Goal: Task Accomplishment & Management: Complete application form

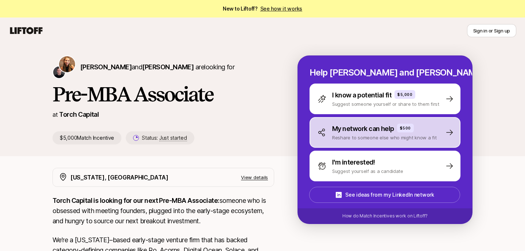
click at [368, 134] on p "Reshare to someone else who might know a fit" at bounding box center [384, 137] width 105 height 7
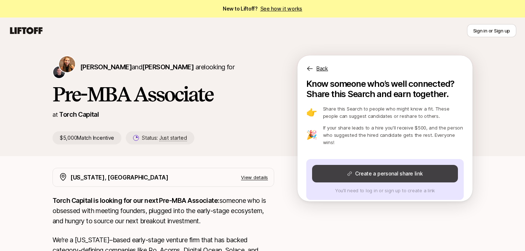
click at [369, 166] on button "Create a personal share link" at bounding box center [385, 174] width 146 height 18
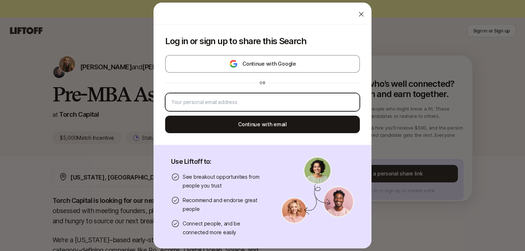
click at [308, 101] on input "email" at bounding box center [262, 102] width 182 height 9
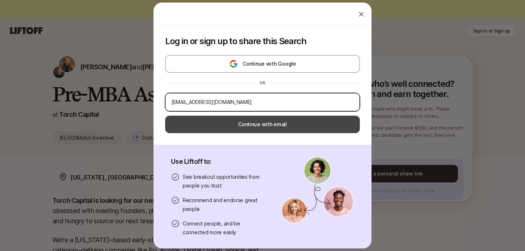
type input "[EMAIL_ADDRESS][DOMAIN_NAME]"
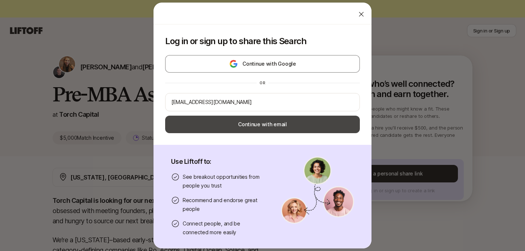
click at [308, 125] on button "Continue with email" at bounding box center [262, 125] width 195 height 18
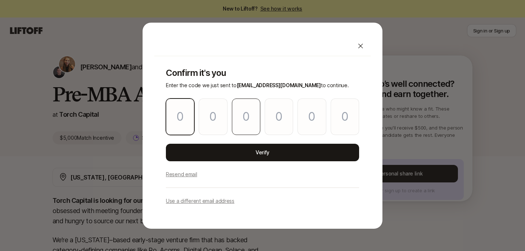
type input "8"
type input "9"
type input "4"
type input "9"
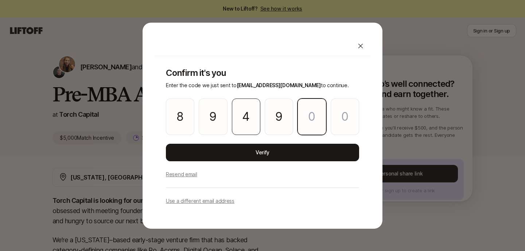
type input "2"
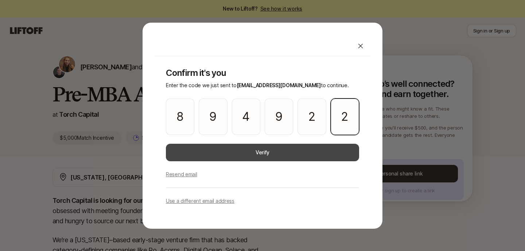
type input "2"
click at [218, 151] on button "Verify" at bounding box center [262, 153] width 193 height 18
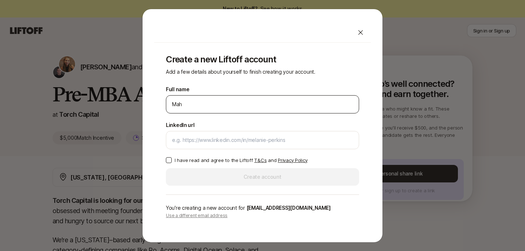
type input "[PERSON_NAME]"
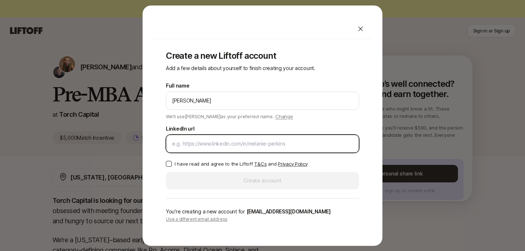
click at [199, 145] on input "LinkedIn url" at bounding box center [262, 143] width 181 height 9
paste input "[DOMAIN_NAME][URL][PERSON_NAME]"
type input "[DOMAIN_NAME][URL][PERSON_NAME]"
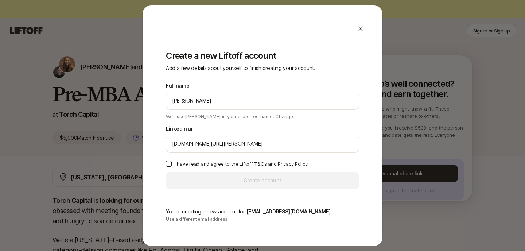
click at [171, 162] on button "I have read and agree to the Liftoff T&Cs and Privacy Policy" at bounding box center [169, 164] width 6 height 6
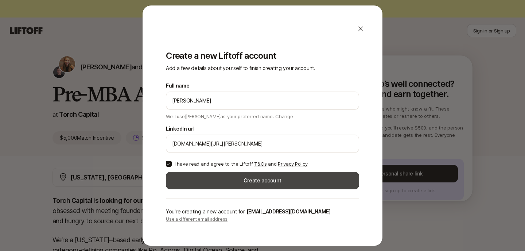
click at [236, 183] on button "Create account" at bounding box center [262, 181] width 193 height 18
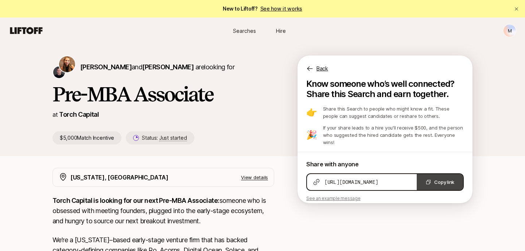
click at [439, 176] on button "Copy link" at bounding box center [440, 182] width 46 height 16
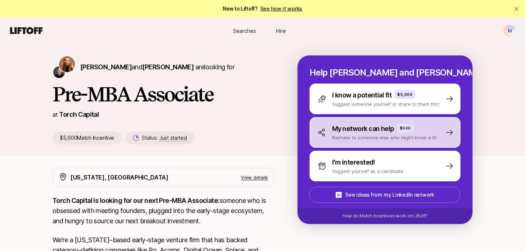
click at [345, 135] on p "Reshare to someone else who might know a fit" at bounding box center [384, 137] width 105 height 7
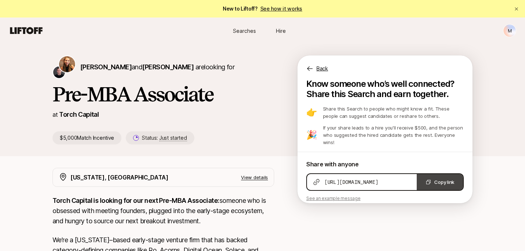
click at [438, 176] on button "Copy link" at bounding box center [440, 182] width 46 height 16
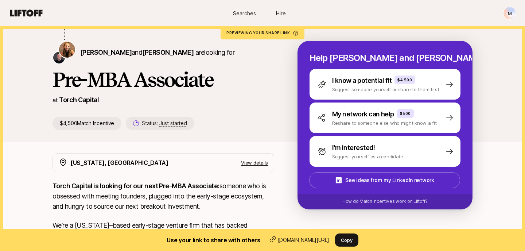
scroll to position [66, 0]
